Goal: Information Seeking & Learning: Check status

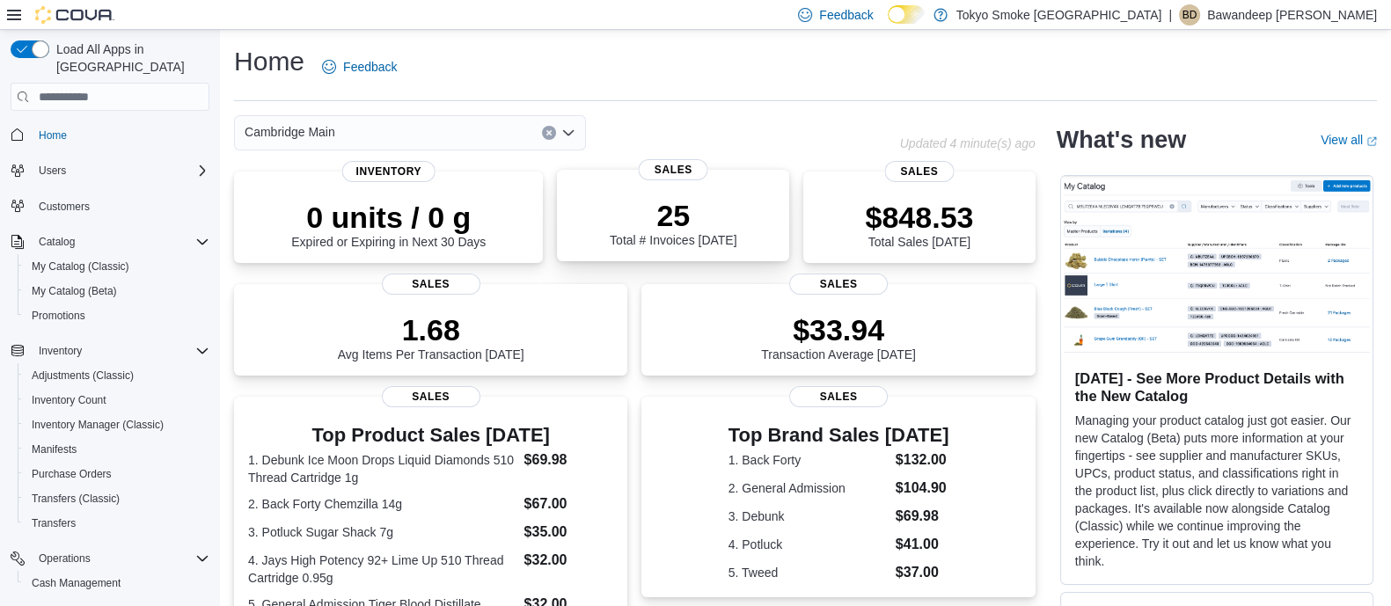
click at [586, 234] on div "25 Total # Invoices Today" at bounding box center [673, 219] width 204 height 56
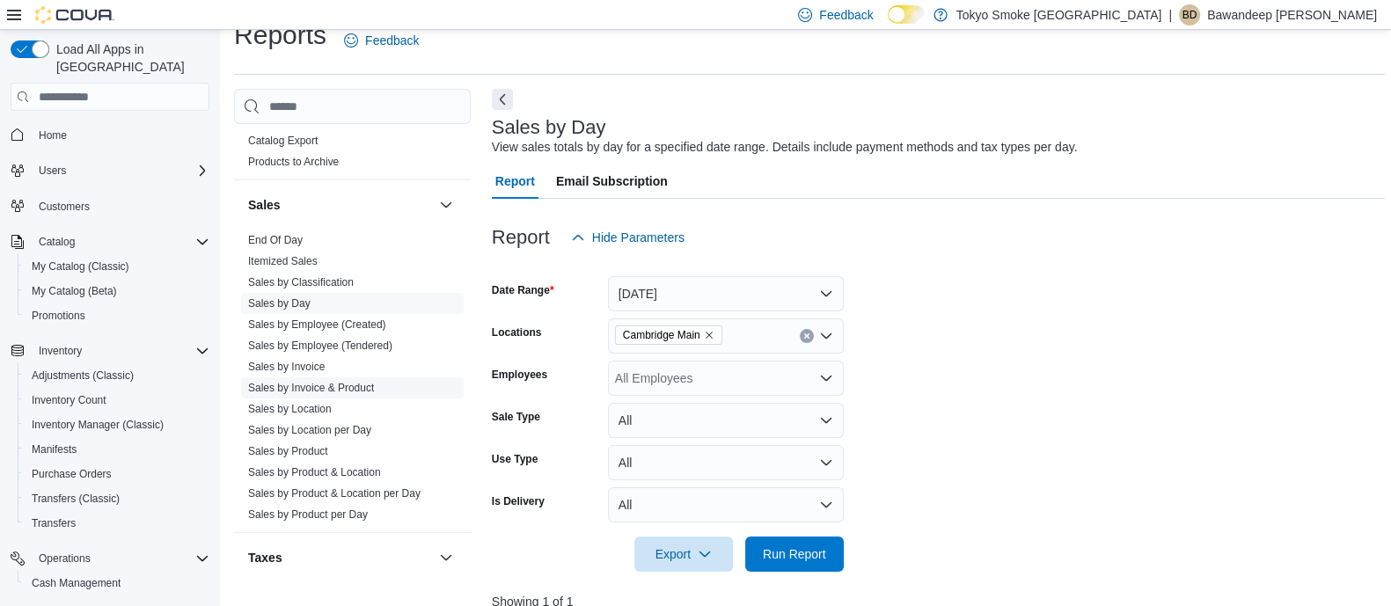
scroll to position [1239, 0]
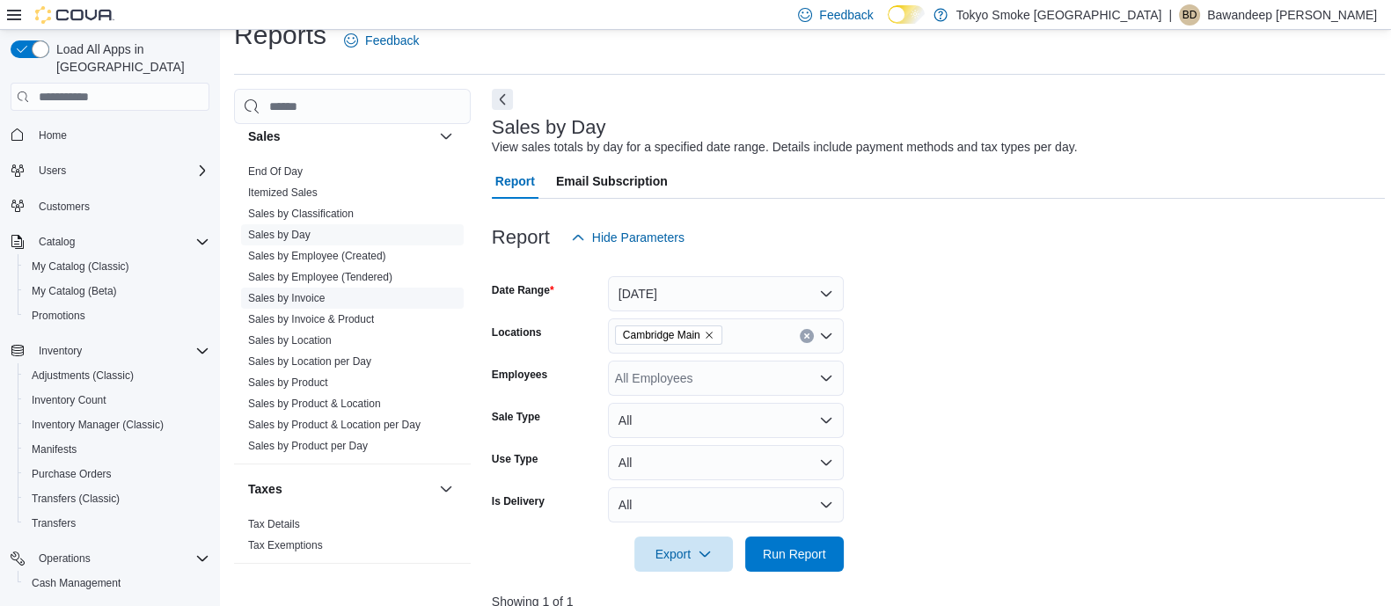
click at [319, 299] on link "Sales by Invoice" at bounding box center [286, 298] width 77 height 12
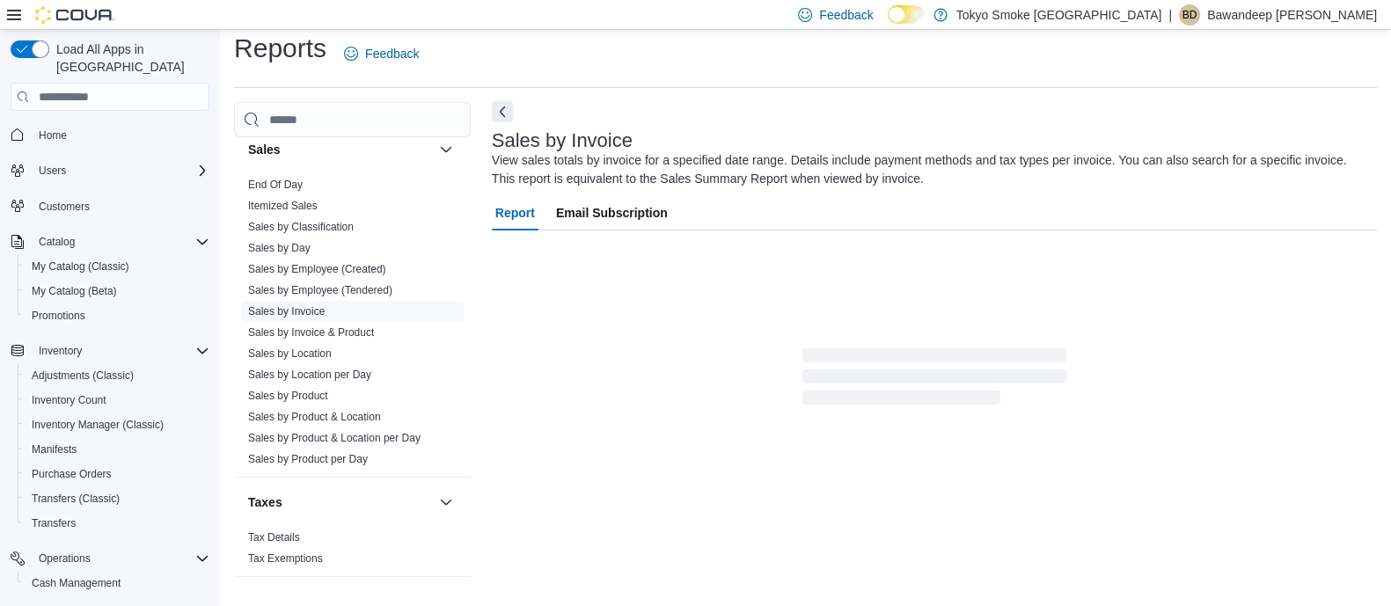
click at [509, 130] on div "Sales by Invoice View sales totals by invoice for a specified date range. Detai…" at bounding box center [930, 159] width 876 height 58
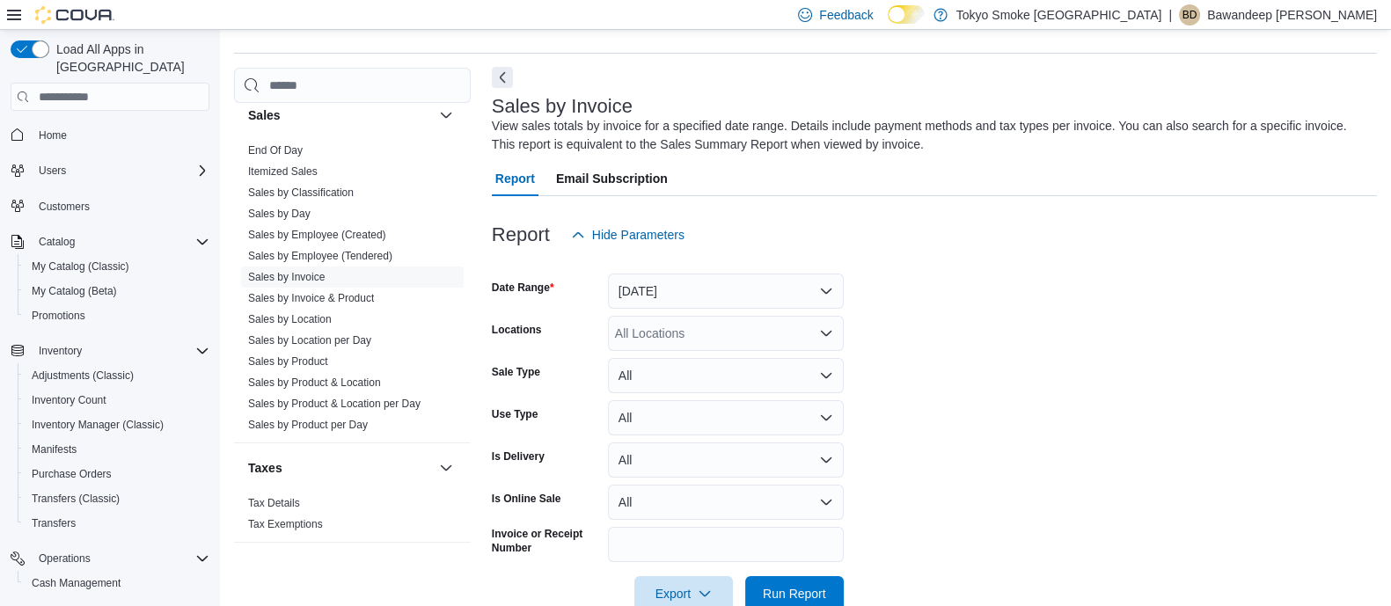
scroll to position [58, 0]
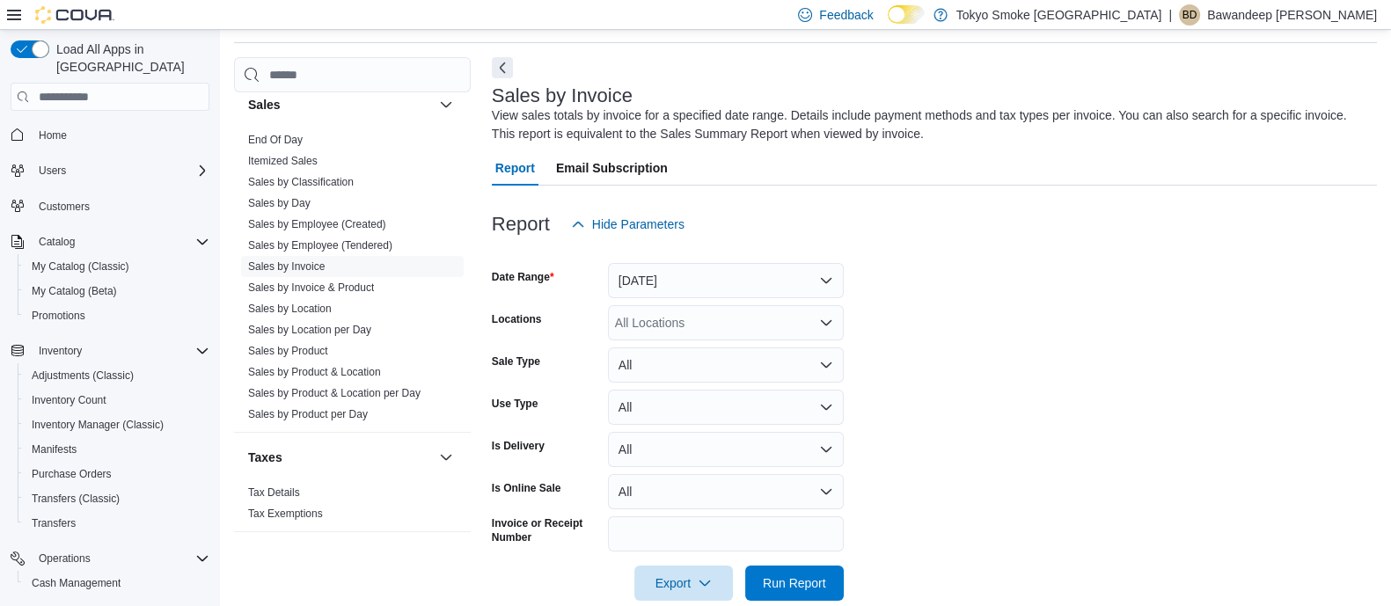
click at [667, 260] on div at bounding box center [934, 252] width 885 height 21
click at [669, 283] on button "Yesterday" at bounding box center [726, 280] width 236 height 35
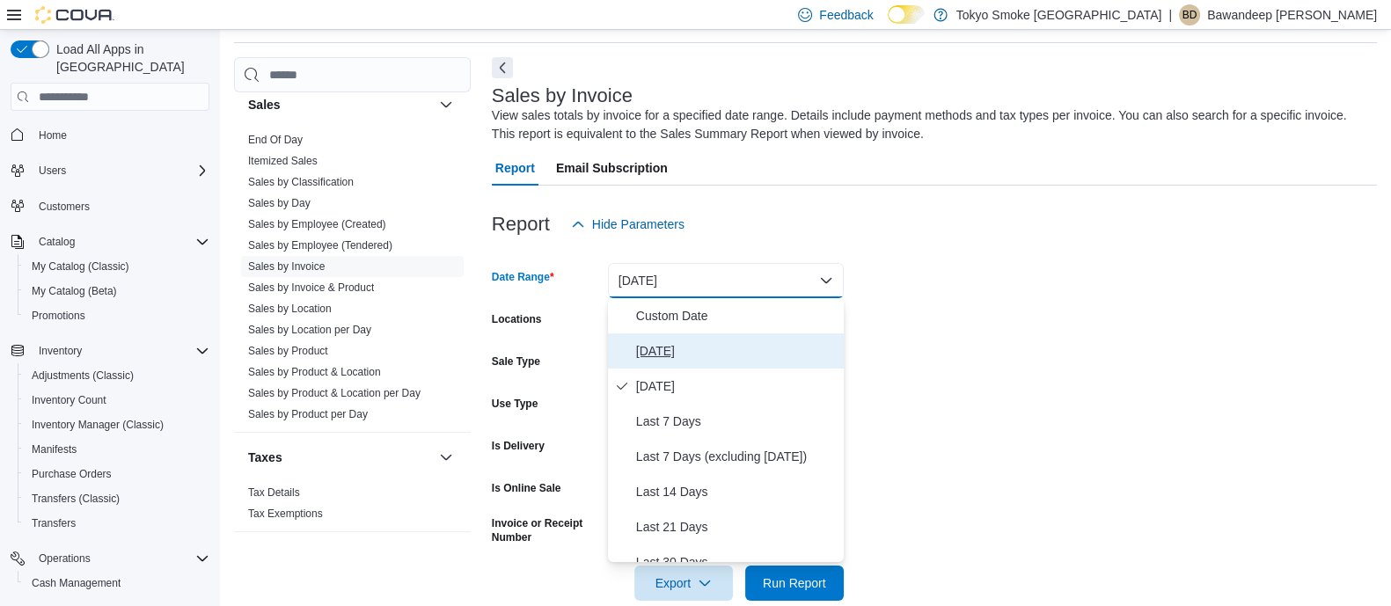
click at [675, 361] on span "Today" at bounding box center [736, 351] width 201 height 21
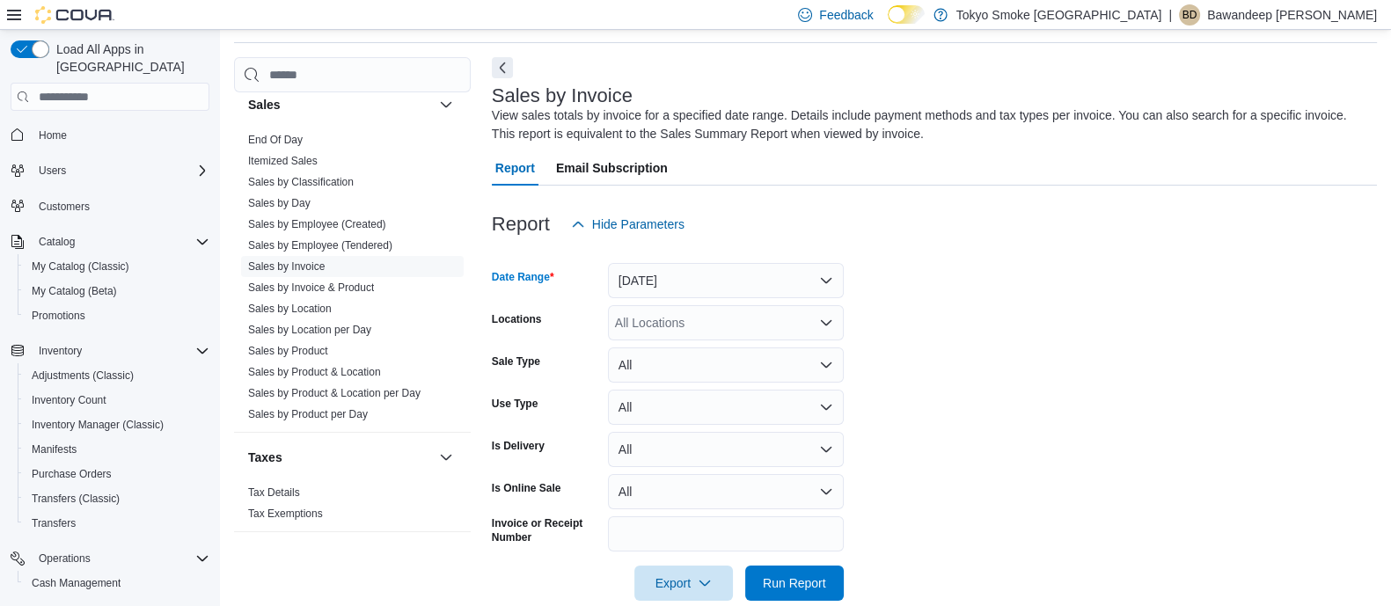
click at [686, 332] on div "All Locations" at bounding box center [726, 322] width 236 height 35
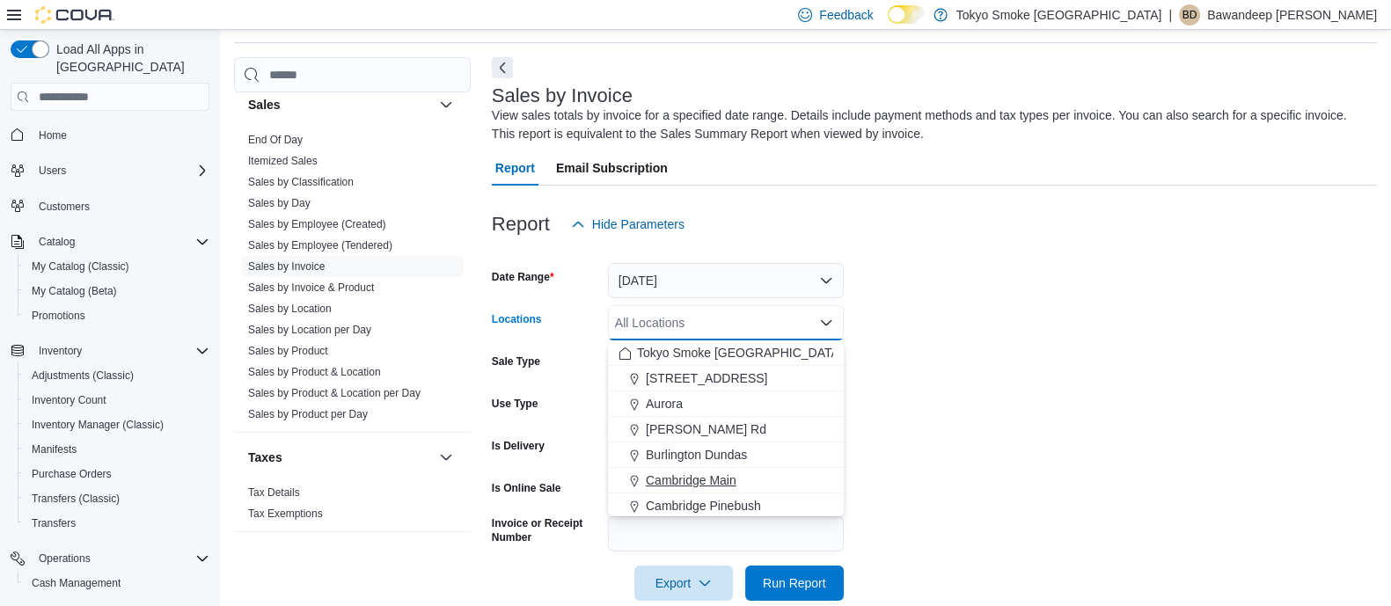
click at [704, 486] on span "Cambridge Main" at bounding box center [691, 481] width 91 height 18
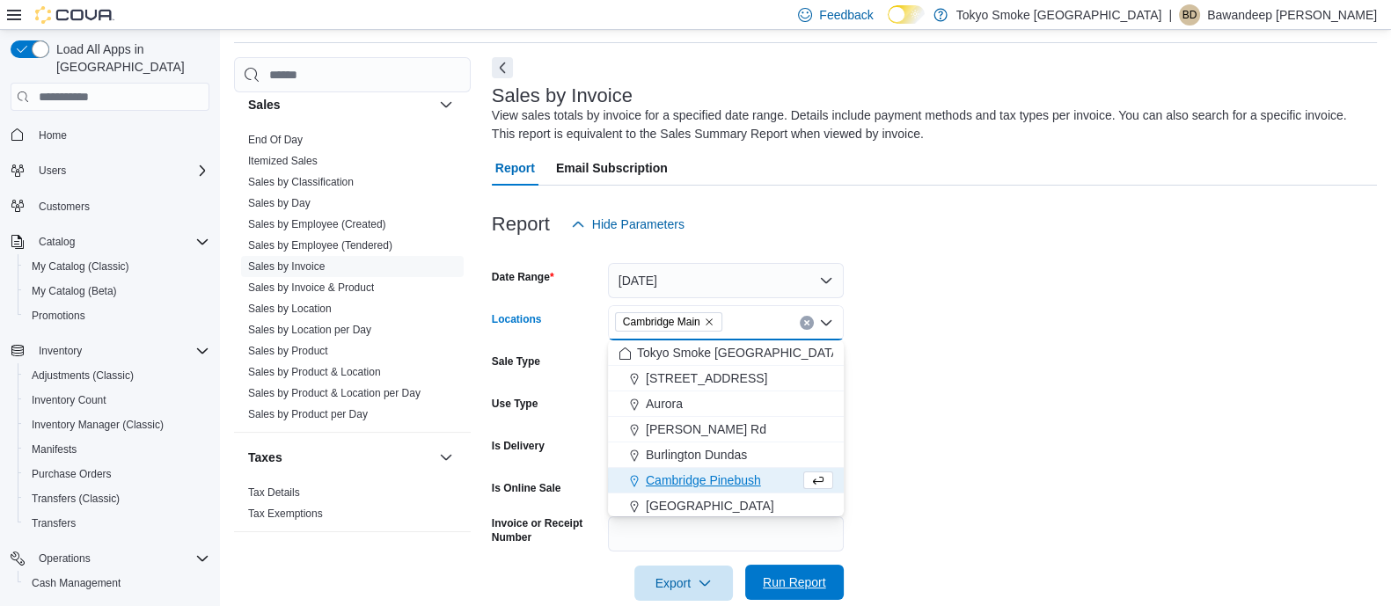
click at [789, 571] on span "Run Report" at bounding box center [794, 582] width 77 height 35
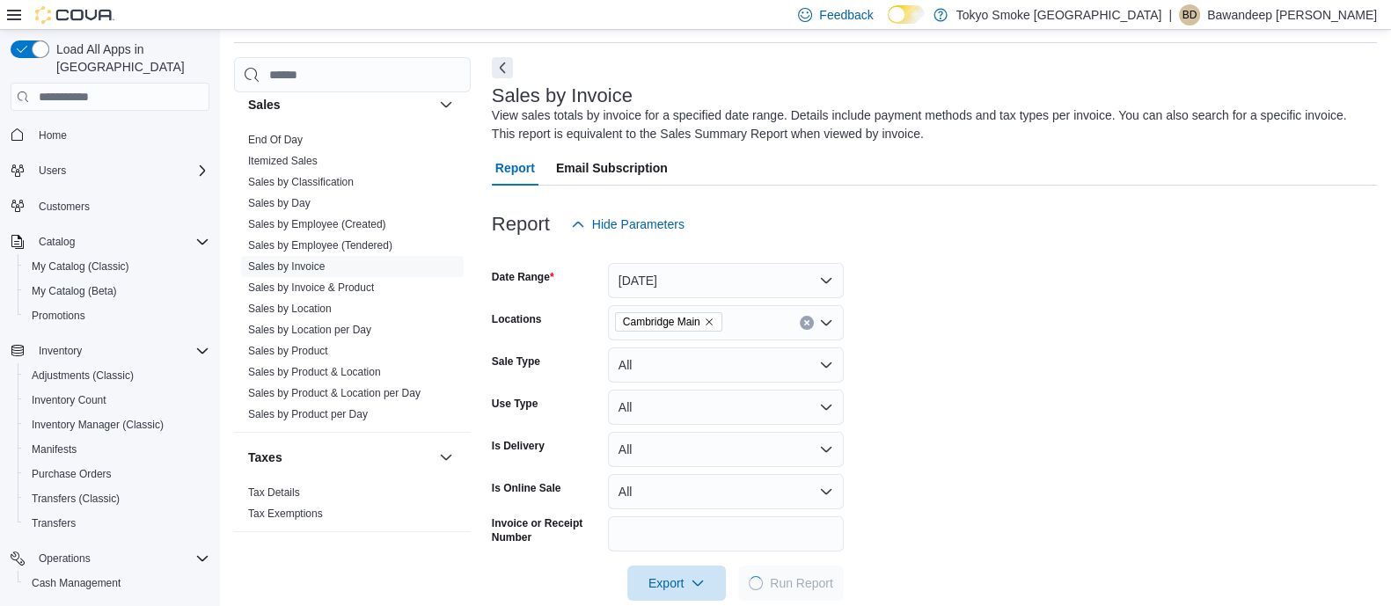
click at [502, 75] on button "Next" at bounding box center [502, 67] width 21 height 21
click at [504, 68] on div "Sales by Invoice View sales totals by invoice for a specified date range. Detai…" at bounding box center [934, 610] width 885 height 1106
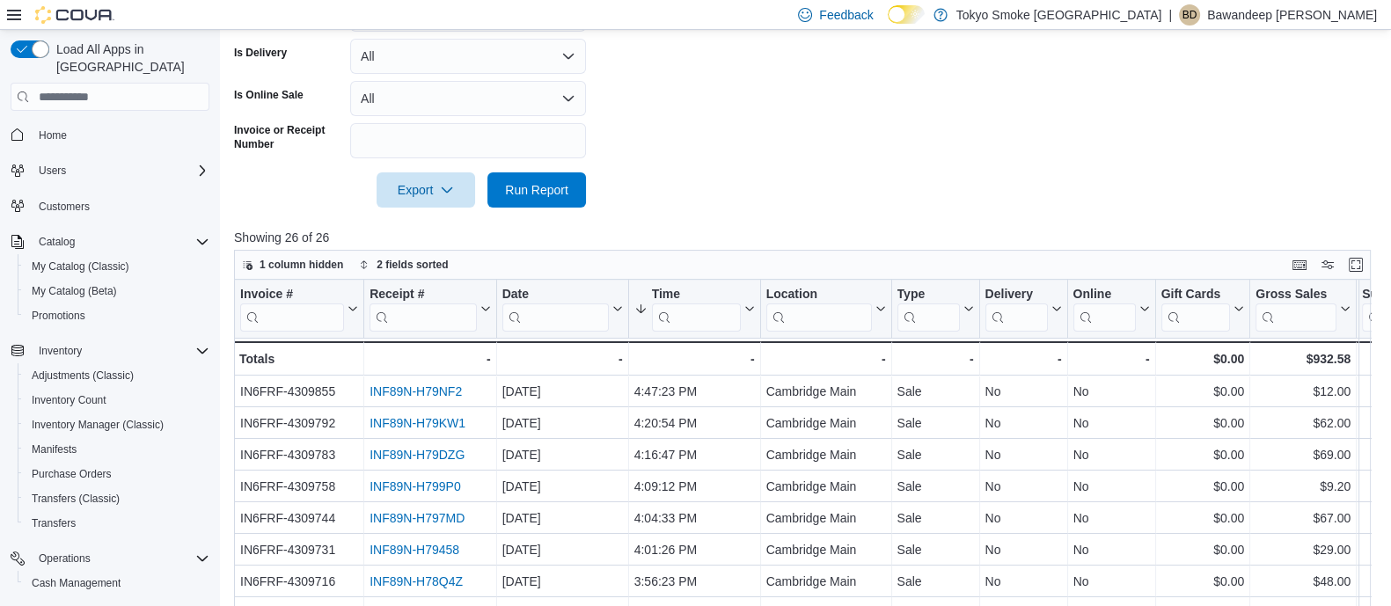
scroll to position [594, 0]
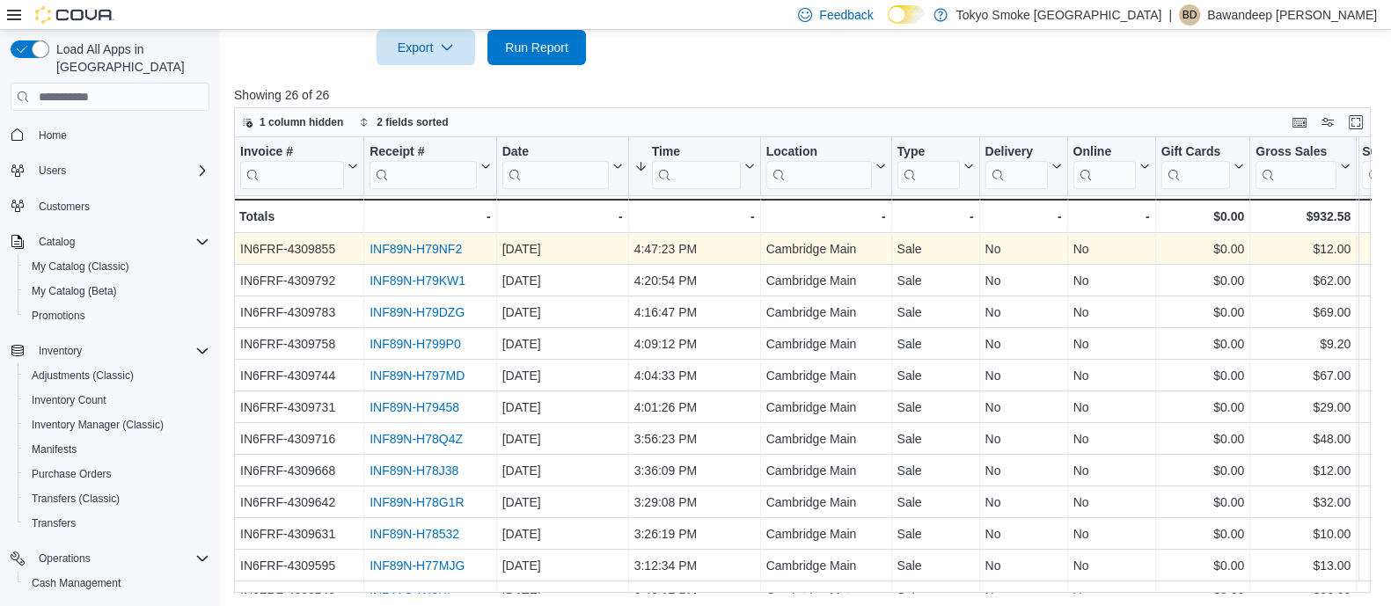
click at [437, 246] on link "INF89N-H79NF2" at bounding box center [416, 250] width 92 height 14
click at [422, 243] on link "INF89N-H79NF2" at bounding box center [416, 250] width 92 height 14
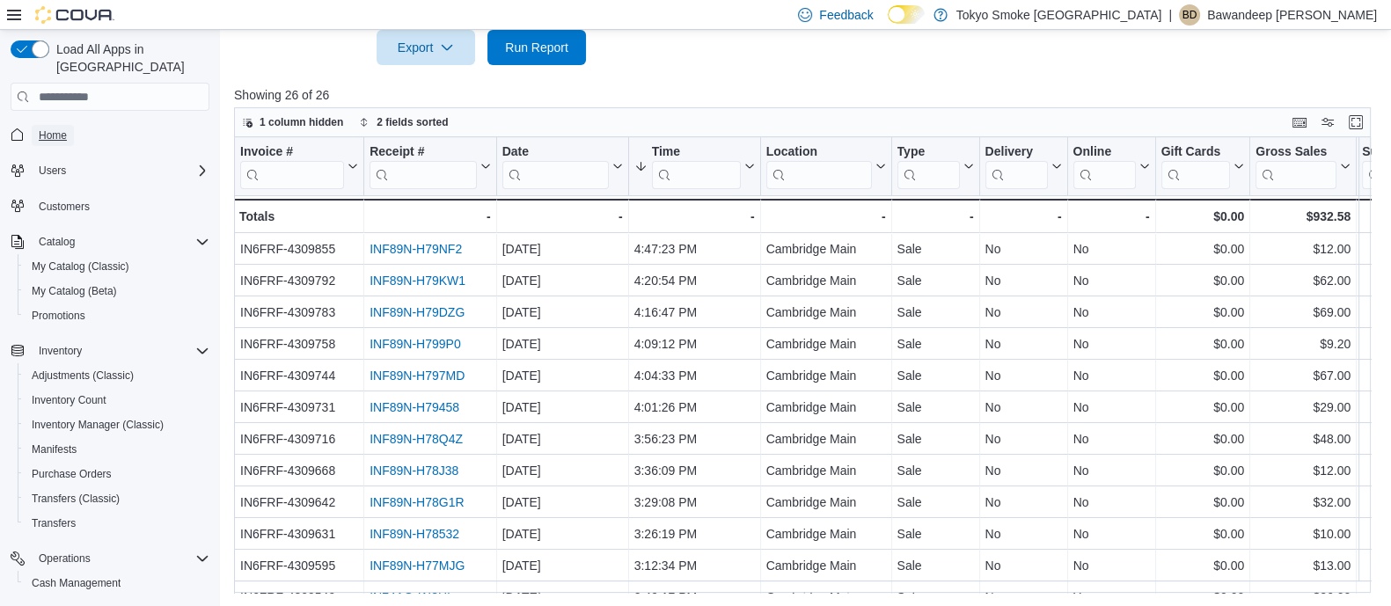
click at [40, 125] on span "Home" at bounding box center [53, 135] width 28 height 21
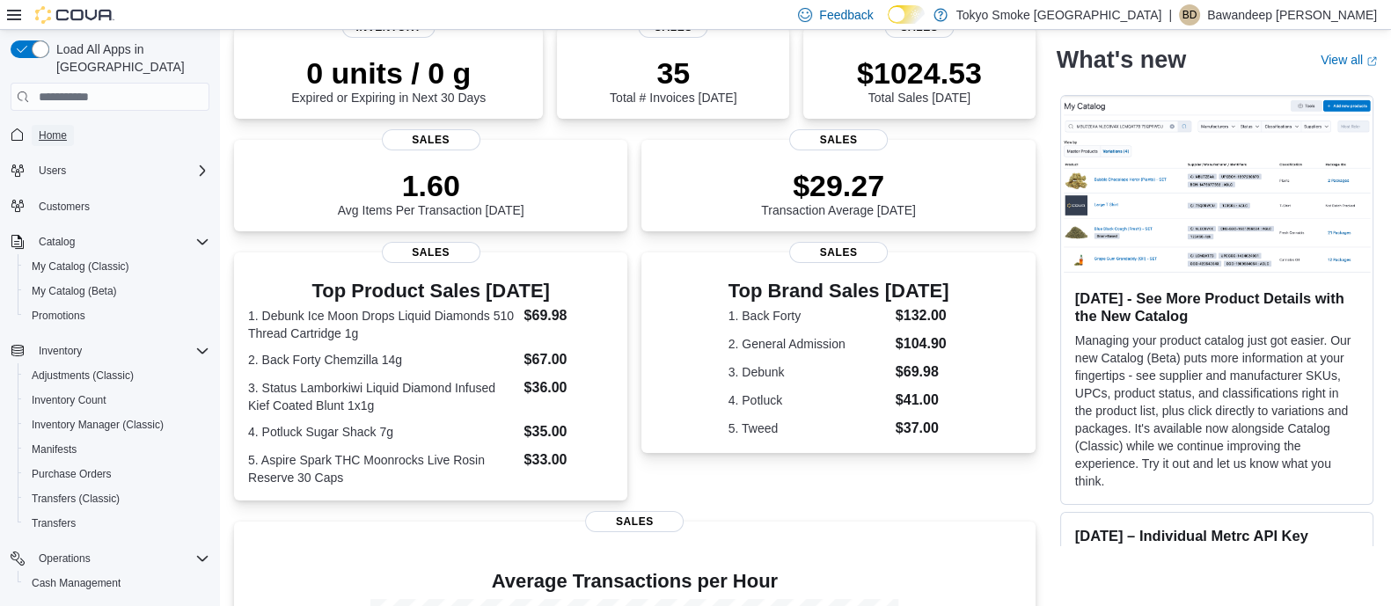
scroll to position [109, 0]
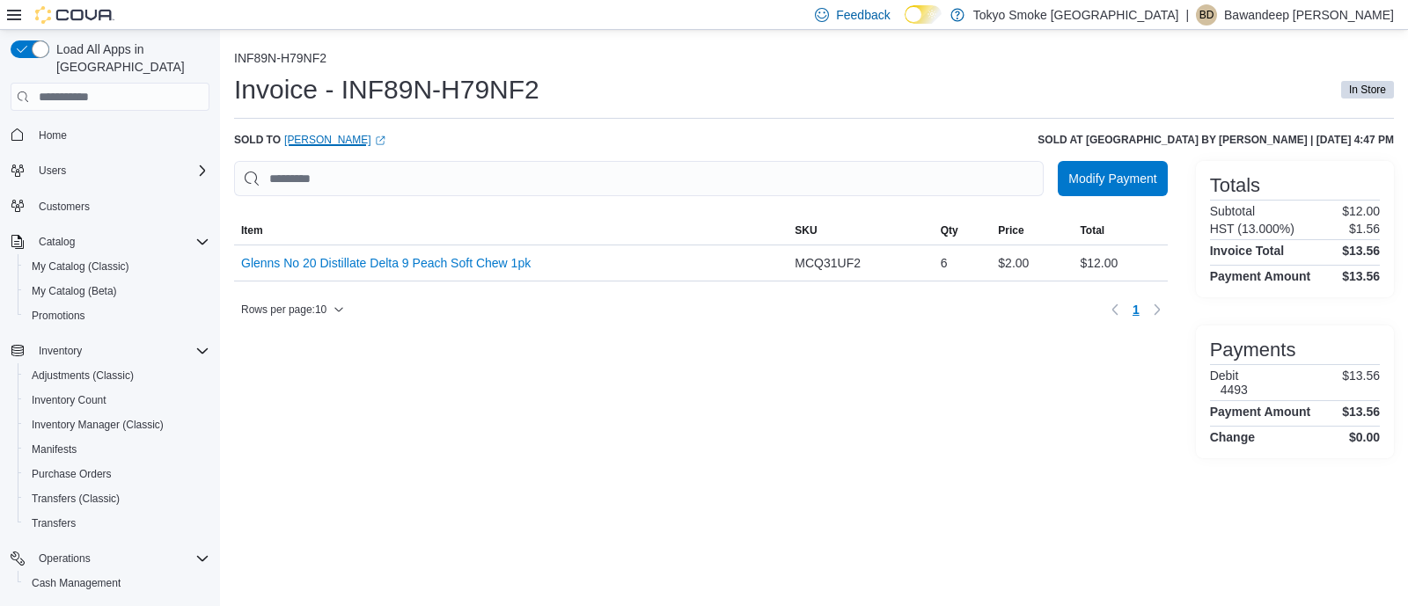
click at [358, 143] on link "Brandon Habibi (opens in a new tab or window)" at bounding box center [334, 140] width 101 height 14
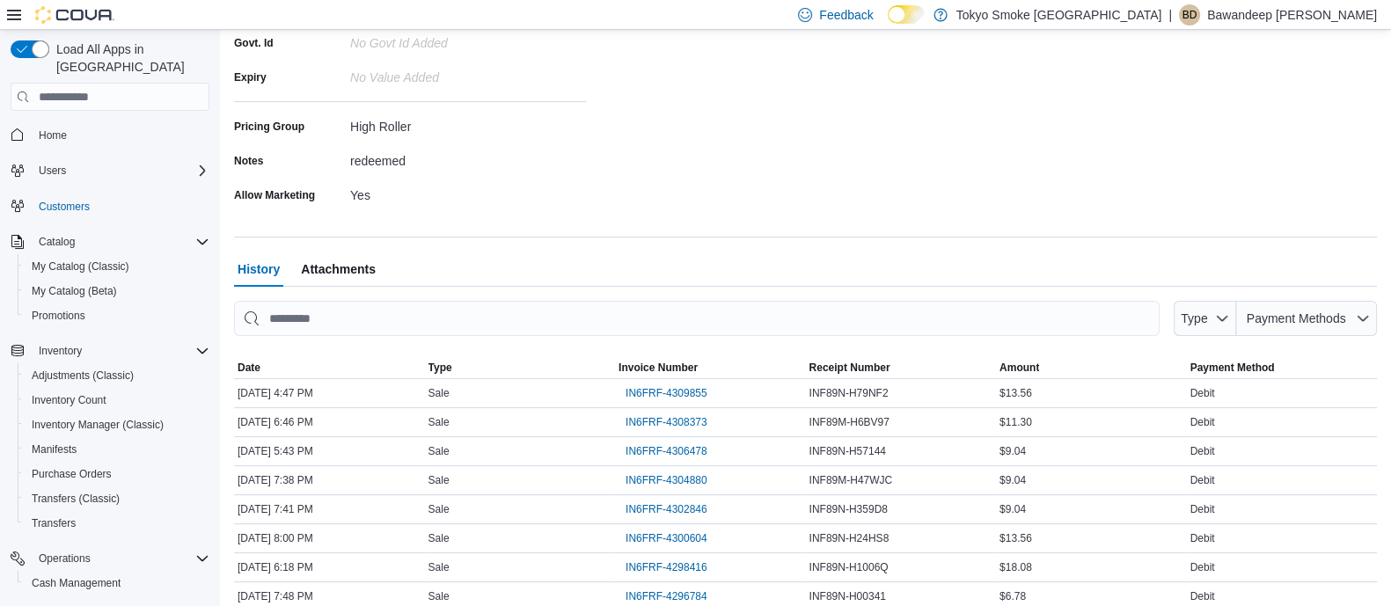
scroll to position [486, 0]
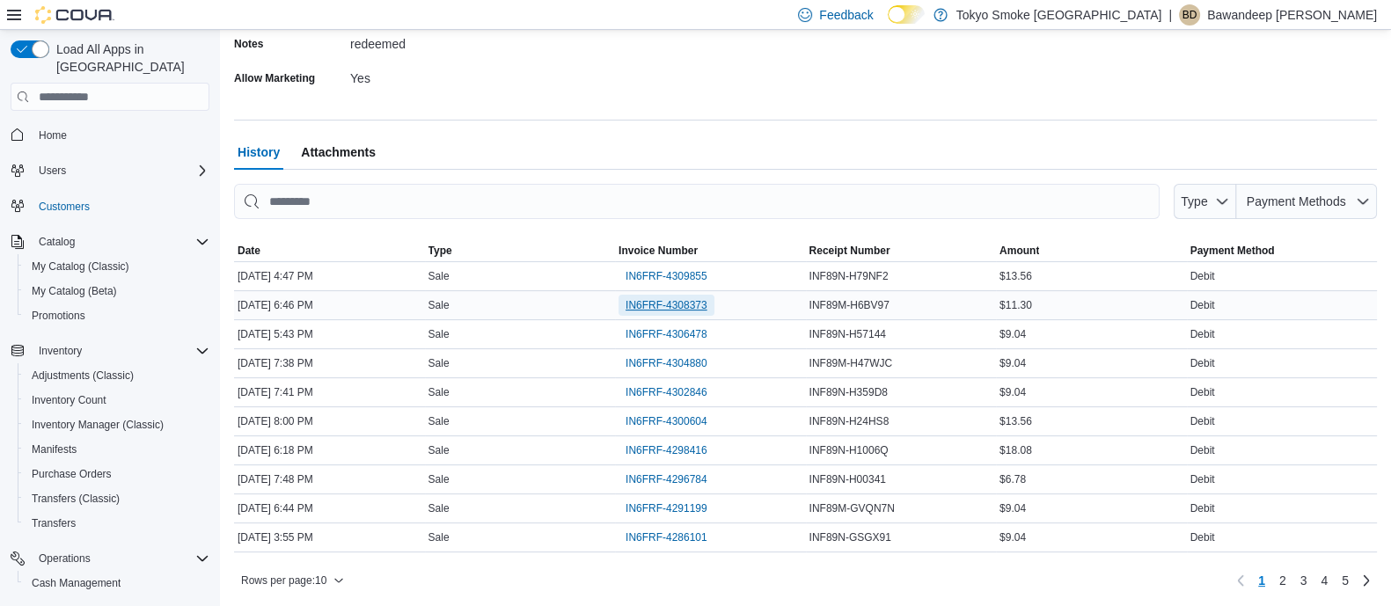
click at [669, 304] on span "IN6FRF-4308373" at bounding box center [667, 305] width 82 height 14
click at [664, 328] on span "IN6FRF-4306478" at bounding box center [667, 334] width 82 height 14
click at [681, 387] on span "IN6FRF-4302846" at bounding box center [667, 392] width 82 height 14
